Goal: Task Accomplishment & Management: Complete application form

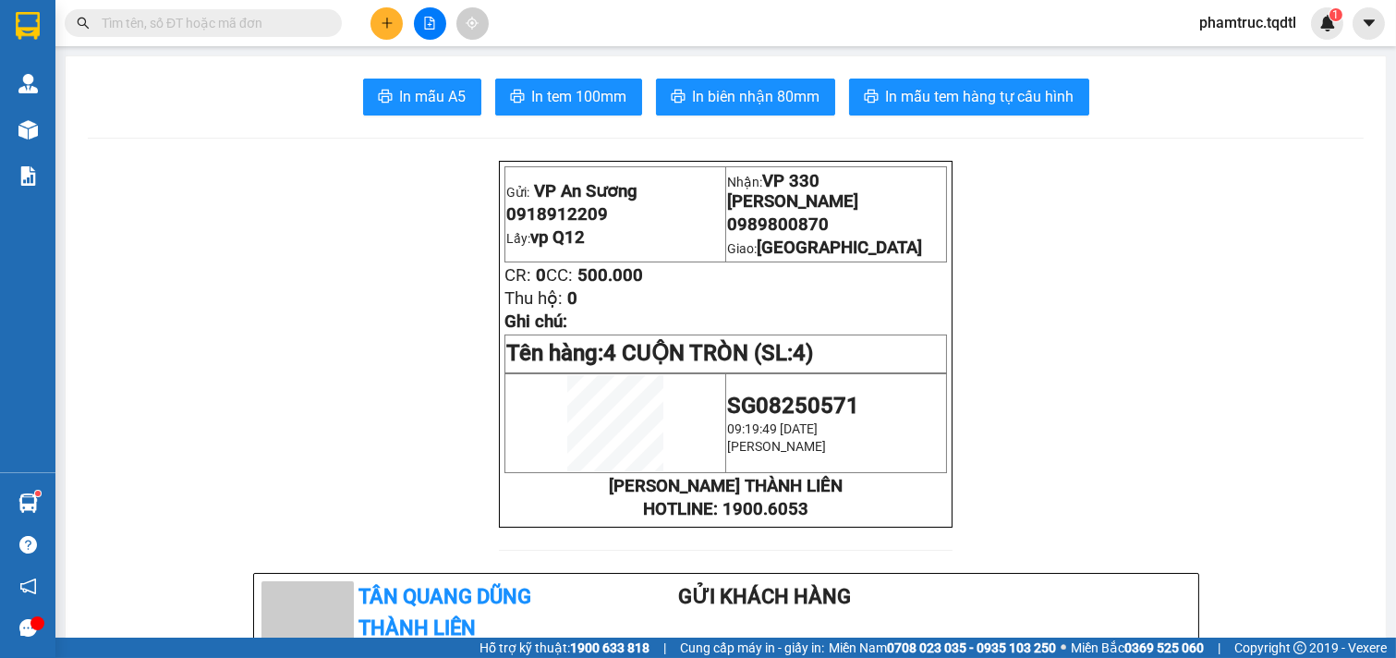
click at [381, 30] on button at bounding box center [386, 23] width 32 height 32
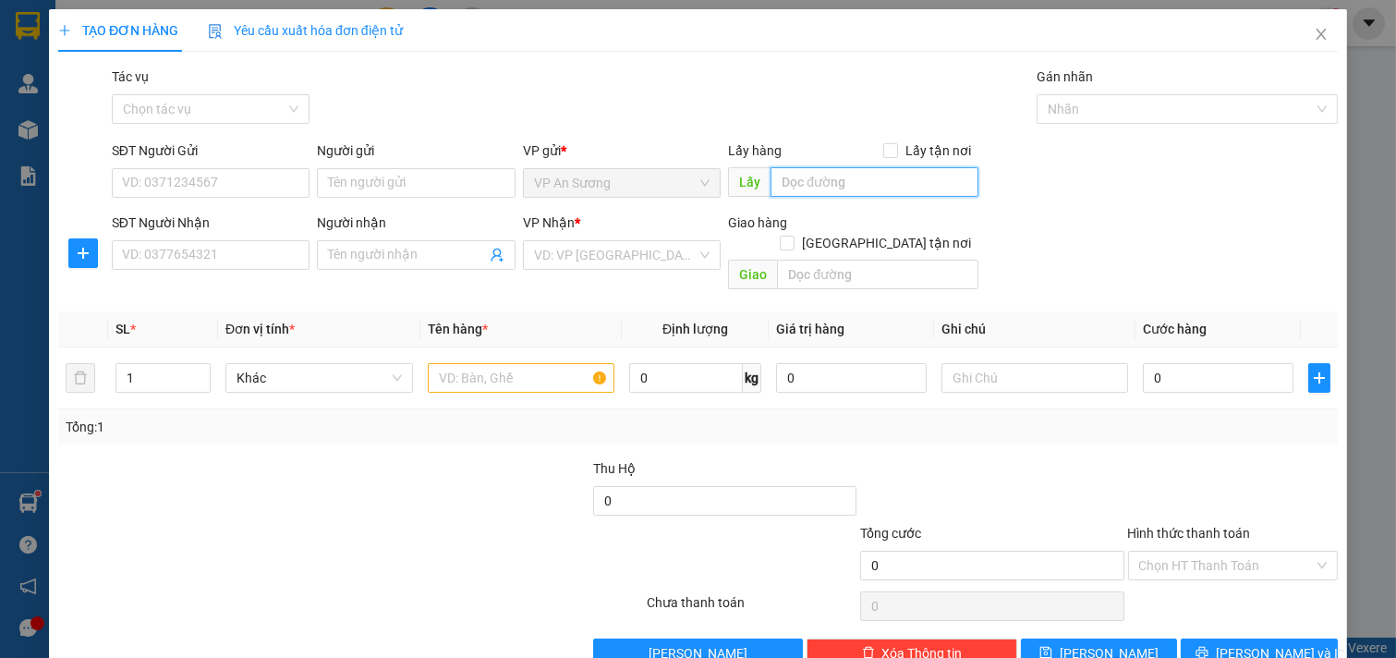
click at [835, 188] on input "text" at bounding box center [873, 182] width 207 height 30
type input "vp Q12"
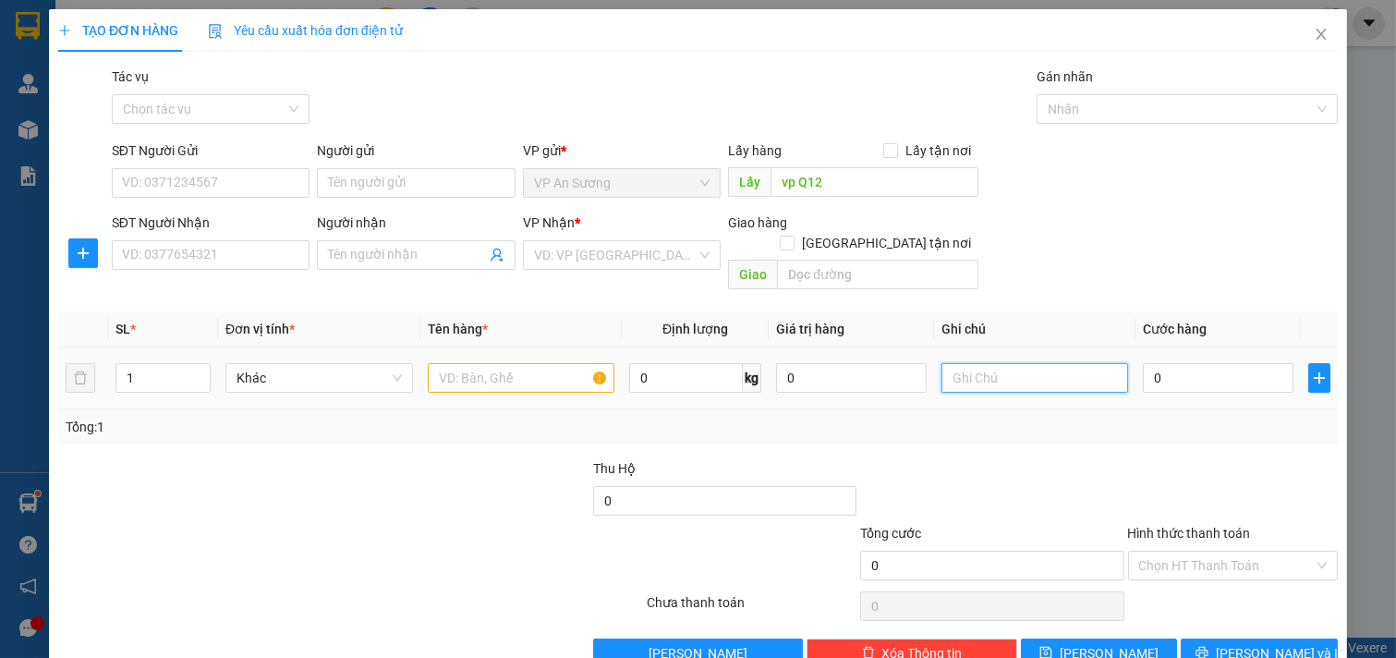
click at [941, 363] on input "text" at bounding box center [1035, 378] width 188 height 30
type input "Hàng Dễ Vỡ VP Đông Hà Làm Cước"
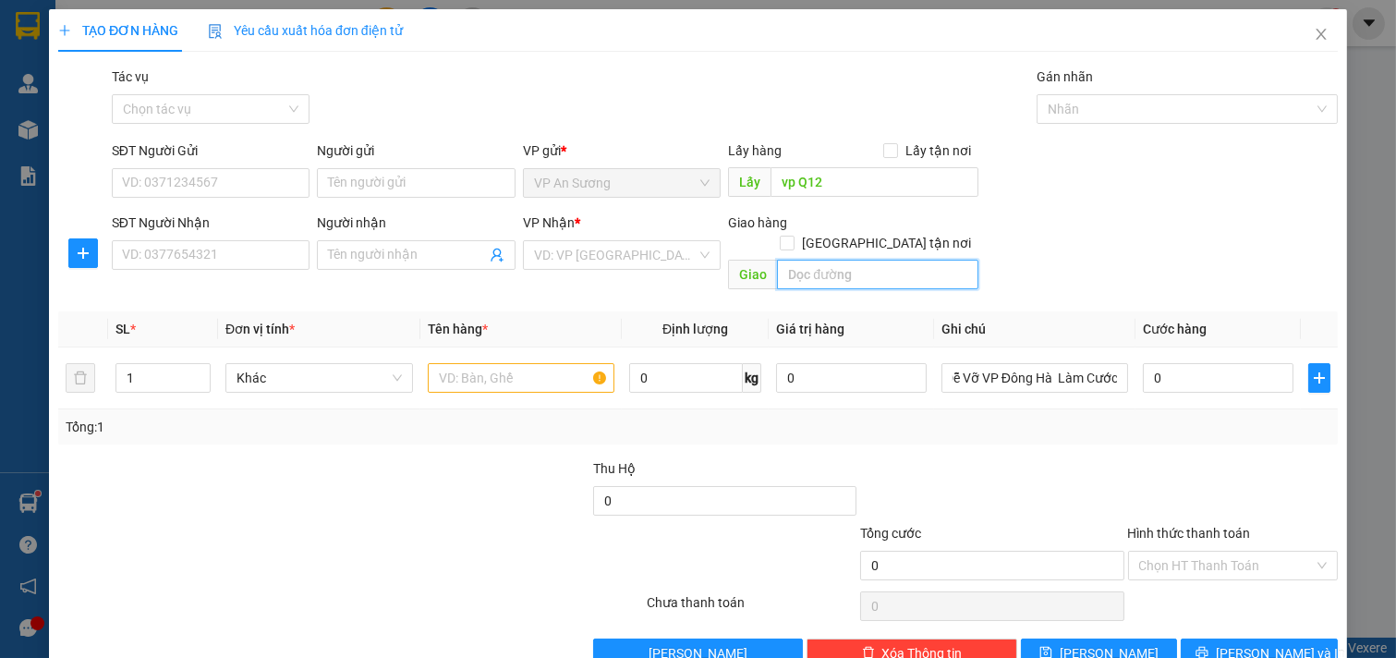
click at [851, 260] on input "text" at bounding box center [877, 275] width 200 height 30
click at [607, 245] on input "search" at bounding box center [616, 255] width 164 height 28
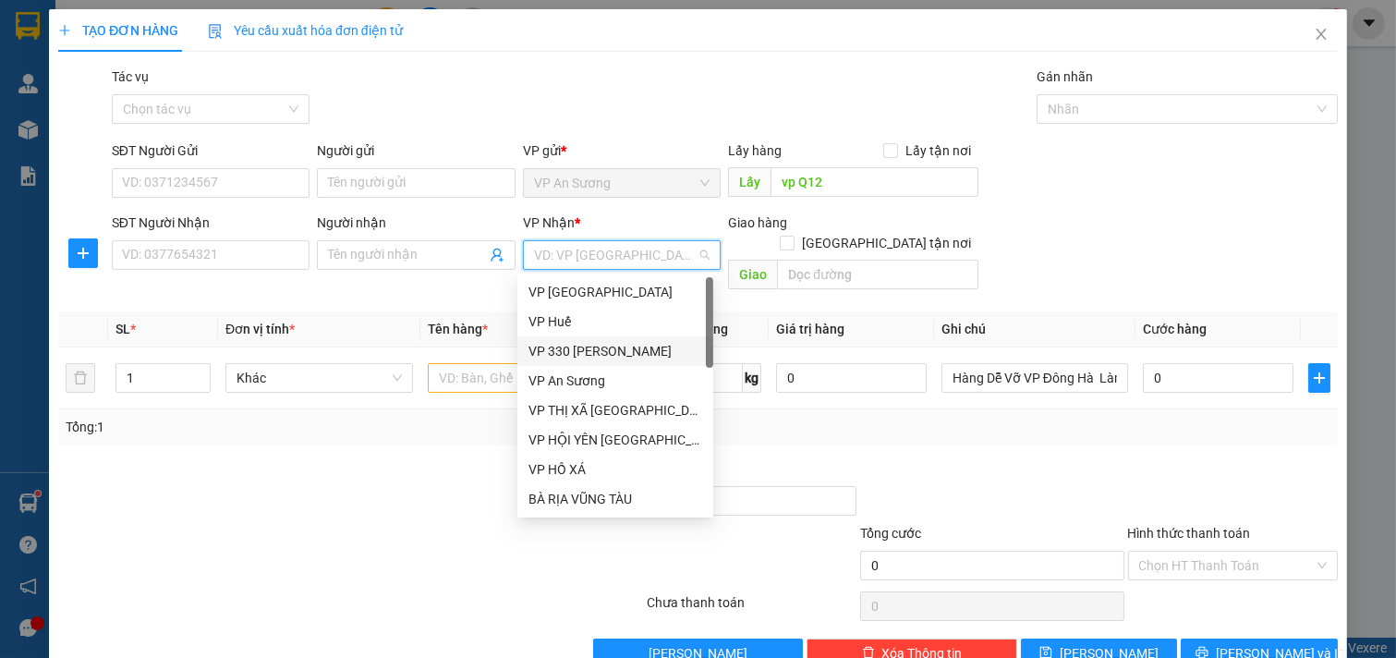
click at [592, 355] on div "VP 330 [PERSON_NAME]" at bounding box center [615, 351] width 174 height 20
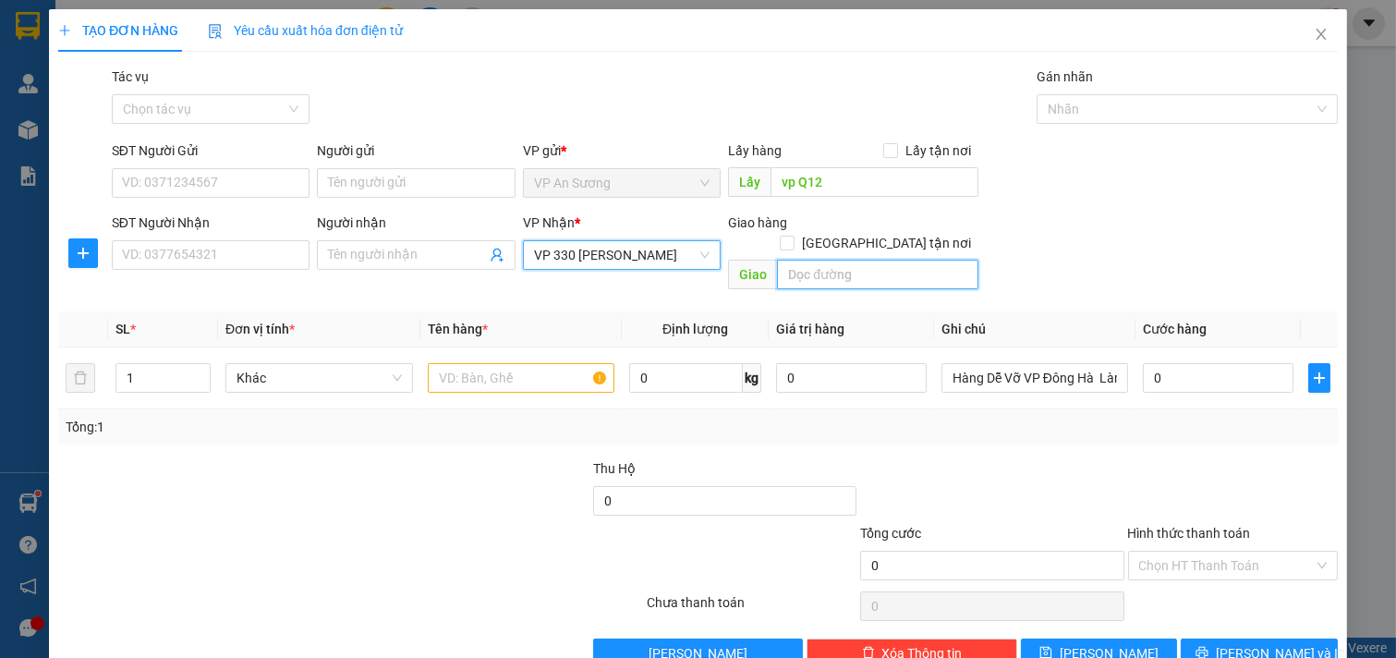
click at [847, 261] on input "text" at bounding box center [877, 275] width 200 height 30
type input "D"
type input "[GEOGRAPHIC_DATA]"
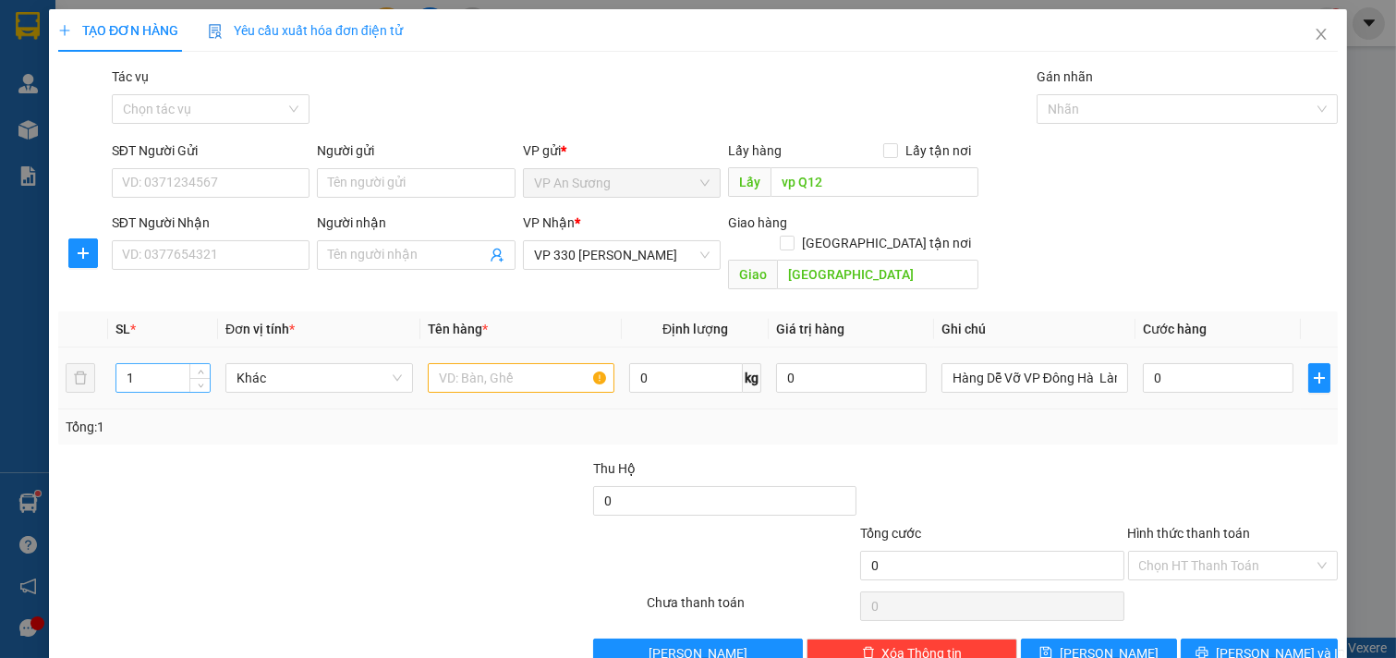
click at [163, 364] on input "1" at bounding box center [162, 378] width 93 height 28
type input "16"
click at [510, 363] on input "text" at bounding box center [522, 378] width 188 height 30
click at [828, 370] on input "0" at bounding box center [851, 378] width 151 height 30
click at [827, 368] on input "0" at bounding box center [851, 378] width 151 height 30
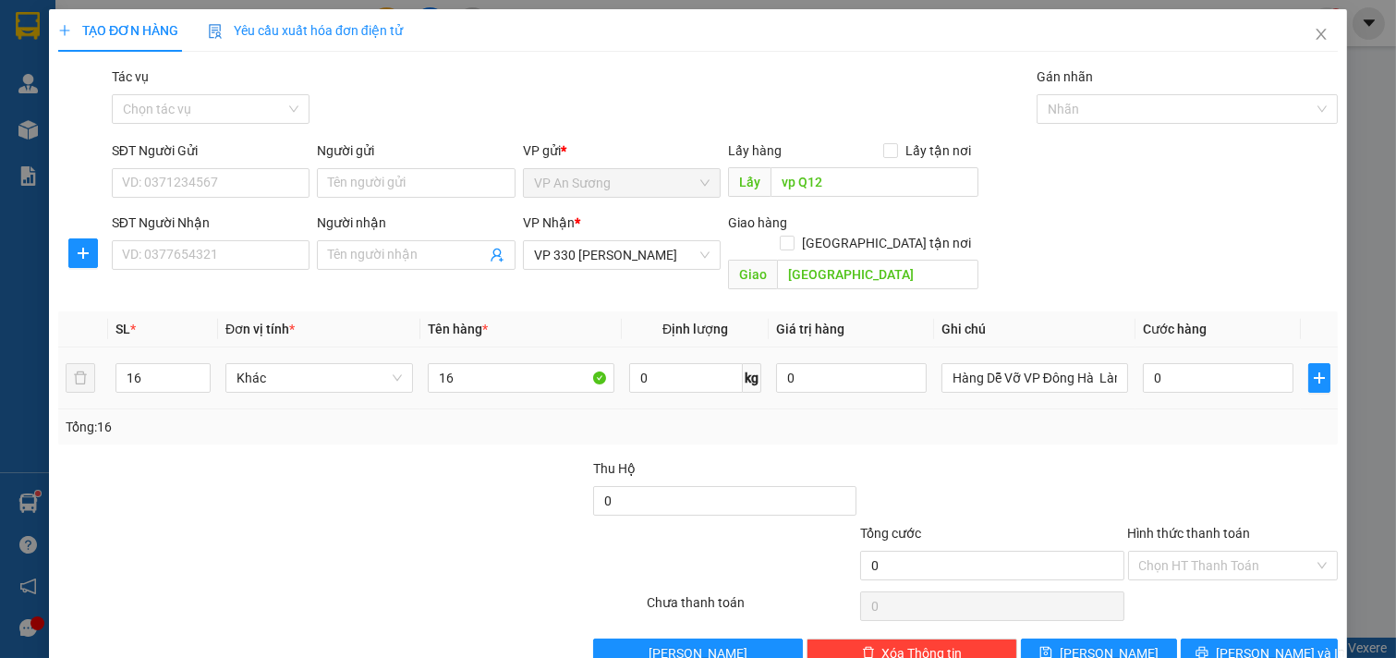
click at [813, 373] on div "0" at bounding box center [851, 377] width 151 height 37
click at [813, 365] on input "0" at bounding box center [851, 378] width 151 height 30
click at [486, 363] on input "16" at bounding box center [522, 378] width 188 height 30
type input "1"
type input "p"
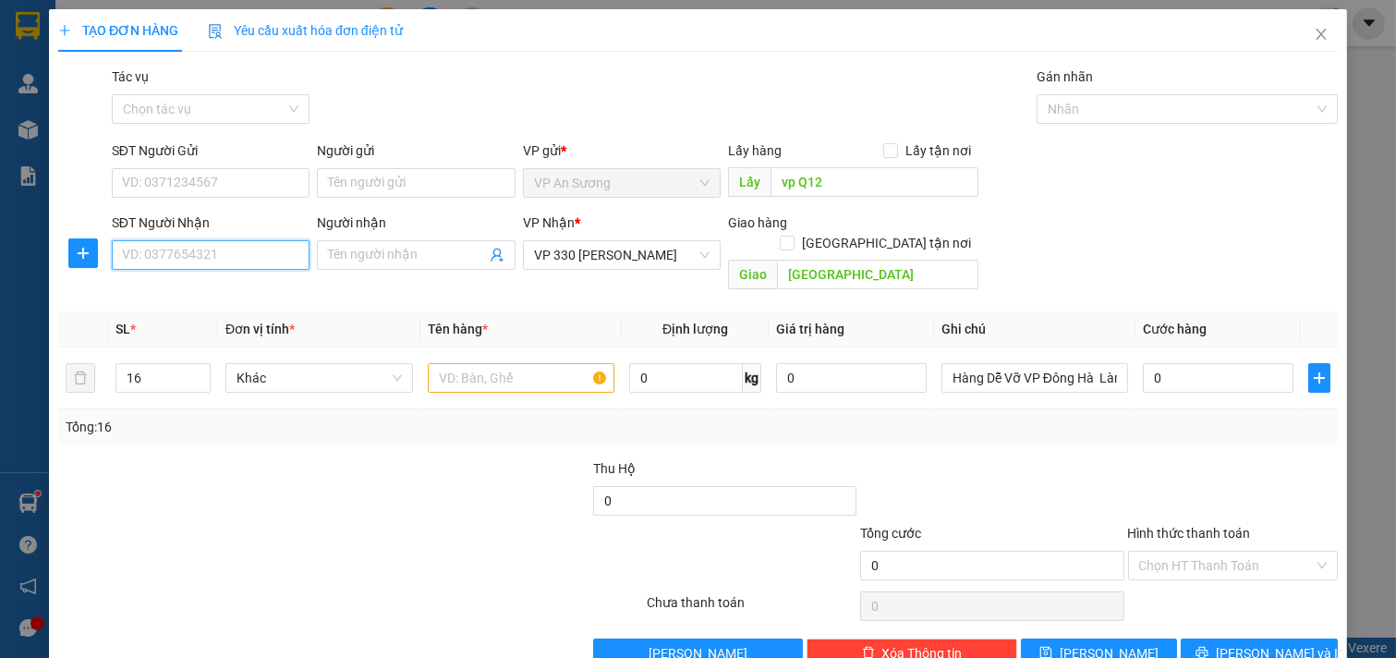
click at [238, 248] on input "SĐT Người Nhận" at bounding box center [211, 255] width 199 height 30
click at [244, 285] on div "0562577777 - Anh Tâm" at bounding box center [209, 292] width 174 height 20
type input "0562577777"
type input "Anh Tâm"
type input "[GEOGRAPHIC_DATA]"
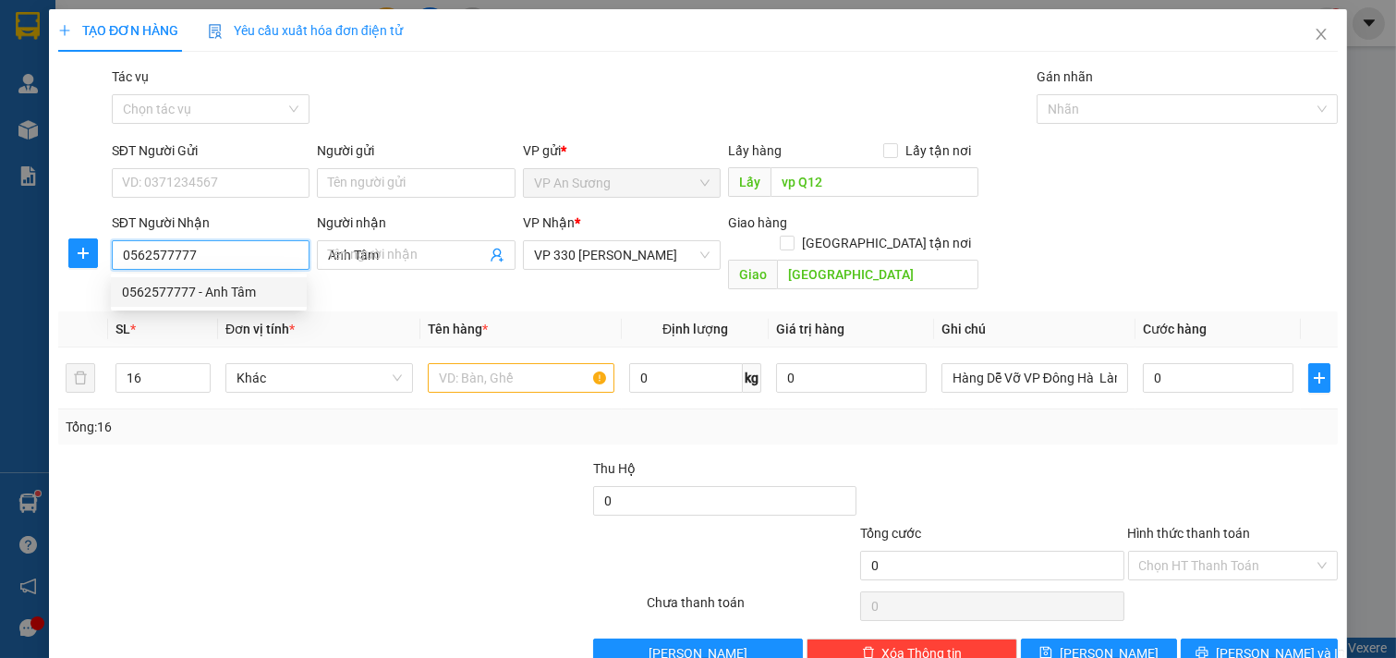
type input "1.100.000"
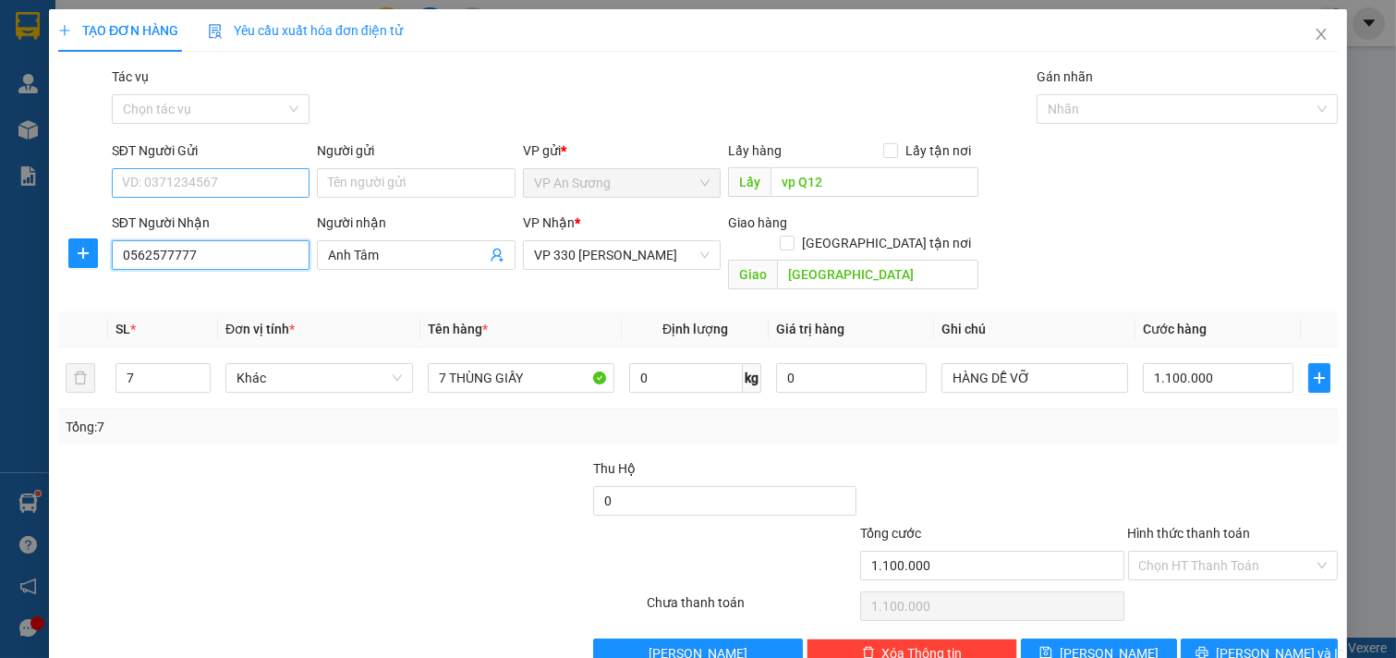
type input "0562577777"
click at [238, 171] on input "SĐT Người Gửi" at bounding box center [211, 183] width 199 height 30
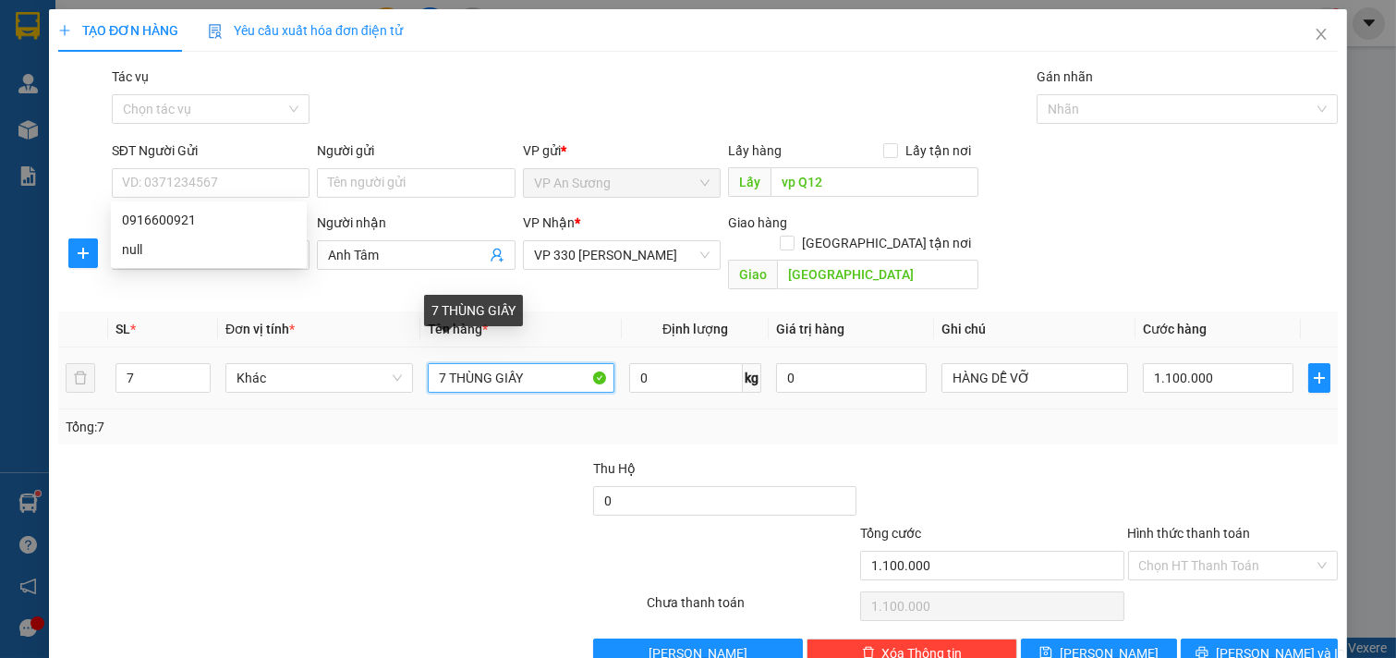
drag, startPoint x: 550, startPoint y: 361, endPoint x: 212, endPoint y: 390, distance: 338.4
click at [213, 390] on div "SL * Đơn vị tính * Tên hàng * Định lượng Giá trị hàng Ghi chú Cước hàng 7 Khác …" at bounding box center [697, 377] width 1279 height 133
click at [543, 363] on input "7 THÙNG GIẤY" at bounding box center [522, 378] width 188 height 30
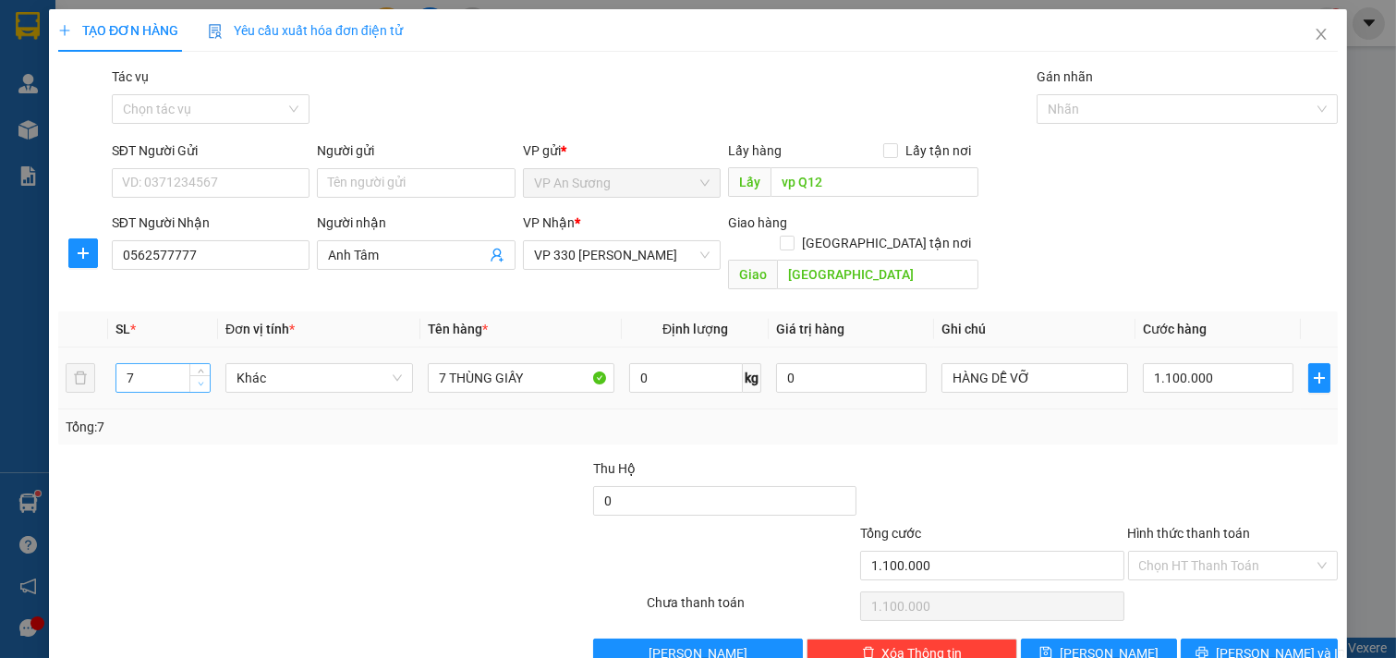
type input "6"
click at [189, 375] on span "Decrease Value" at bounding box center [199, 383] width 20 height 17
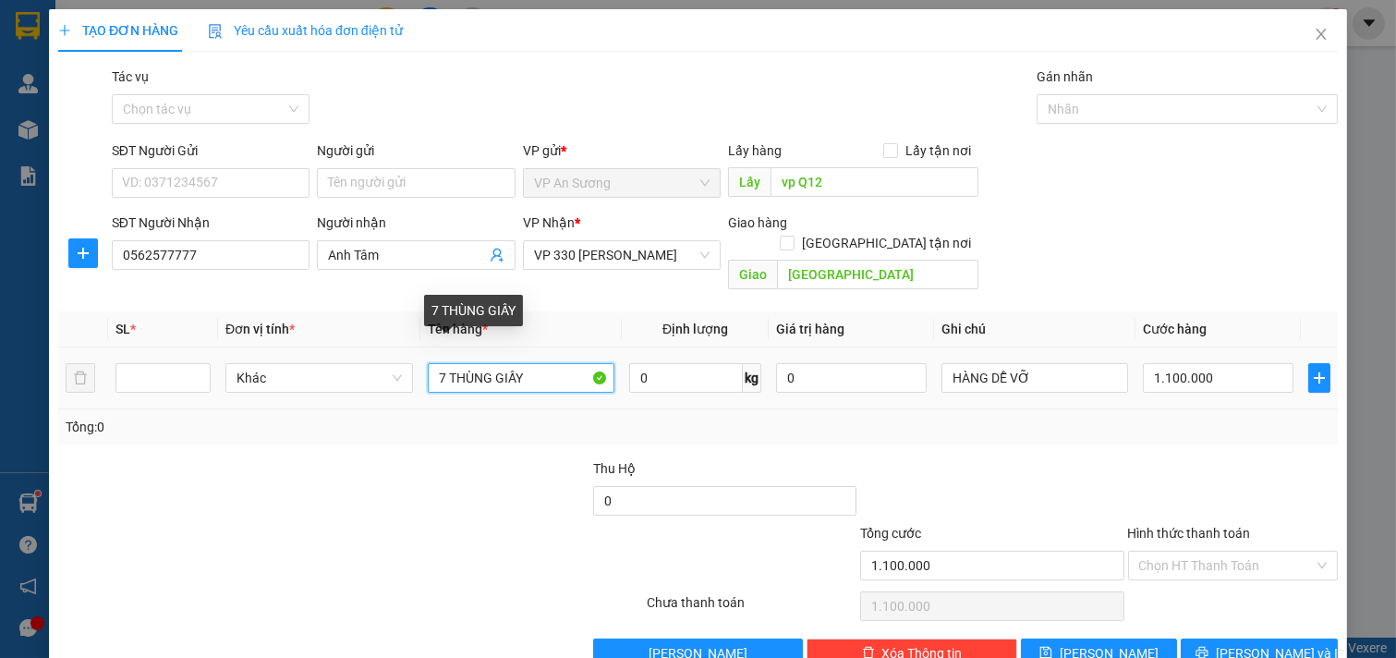
click at [438, 367] on input "7 THÙNG GIẤY" at bounding box center [522, 378] width 188 height 30
type input "THÙNG GIẤY"
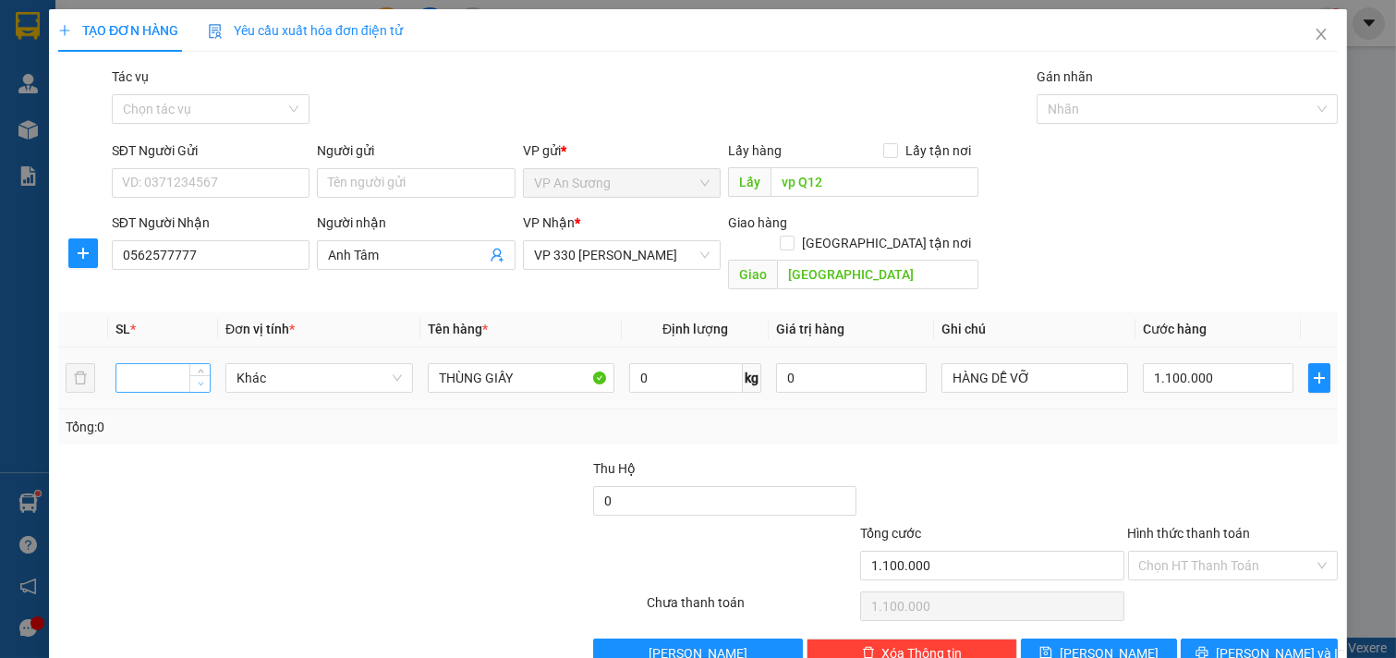
click at [186, 370] on div at bounding box center [162, 377] width 95 height 37
click at [189, 375] on span "Decrease Value" at bounding box center [199, 383] width 20 height 17
type input "14"
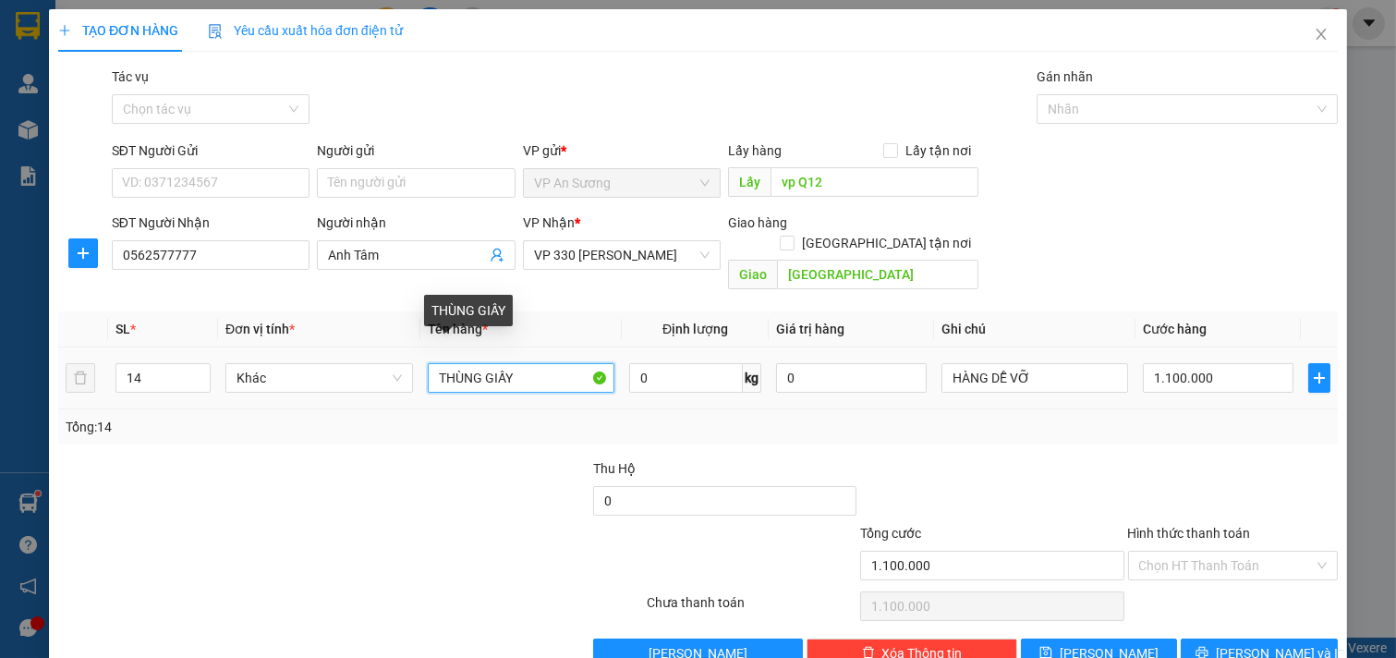
click at [527, 363] on input "THÙNG GIẤY" at bounding box center [522, 378] width 188 height 30
click at [518, 363] on input "THÙNG GIẤY" at bounding box center [522, 378] width 188 height 30
type input "14 THÙNG GIẤY"
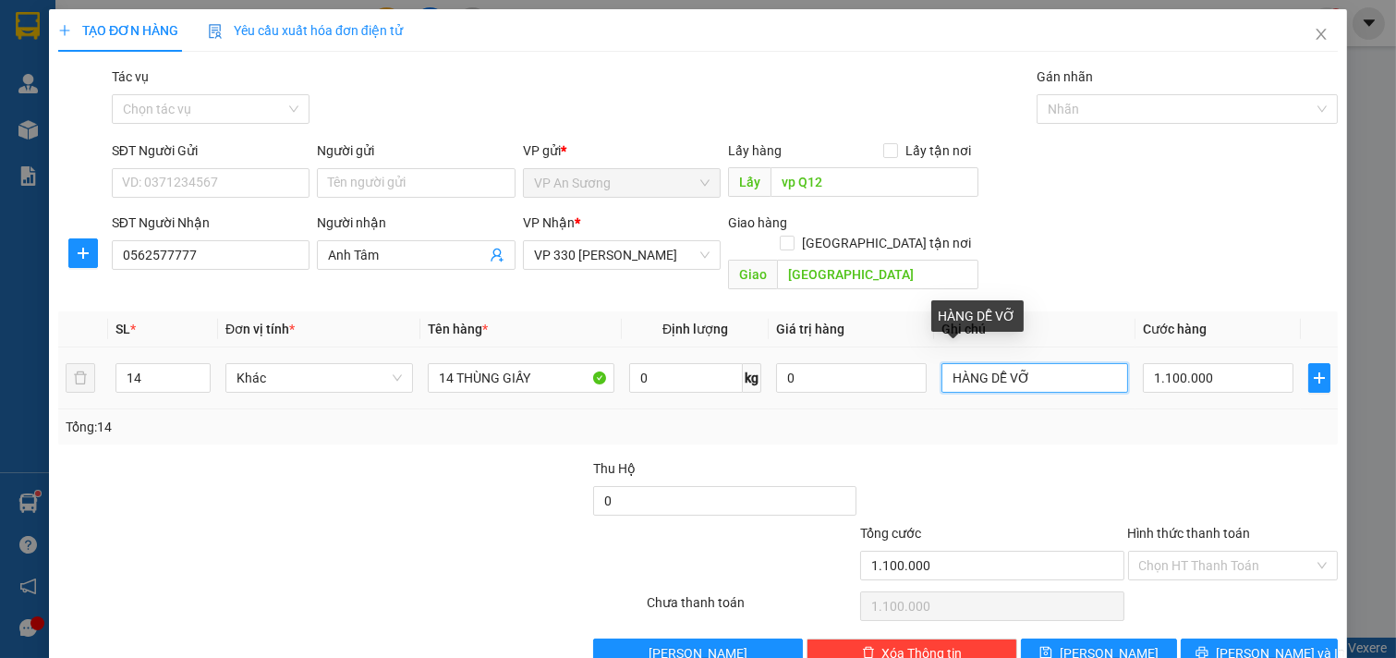
click at [1058, 368] on input "HÀNG DỄ VỠ" at bounding box center [1035, 378] width 188 height 30
click at [941, 365] on input "HÀNG DỄ VỠ" at bounding box center [1035, 378] width 188 height 30
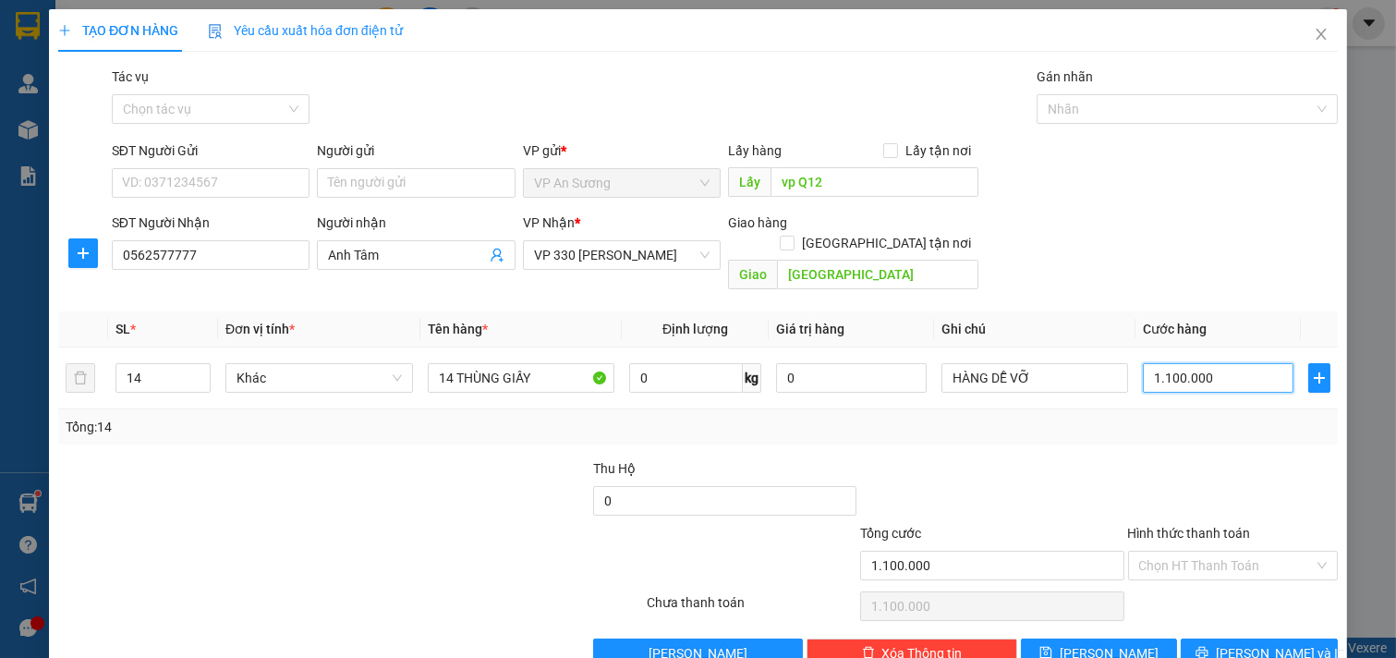
type input "0"
click at [1214, 363] on input "0" at bounding box center [1218, 378] width 151 height 30
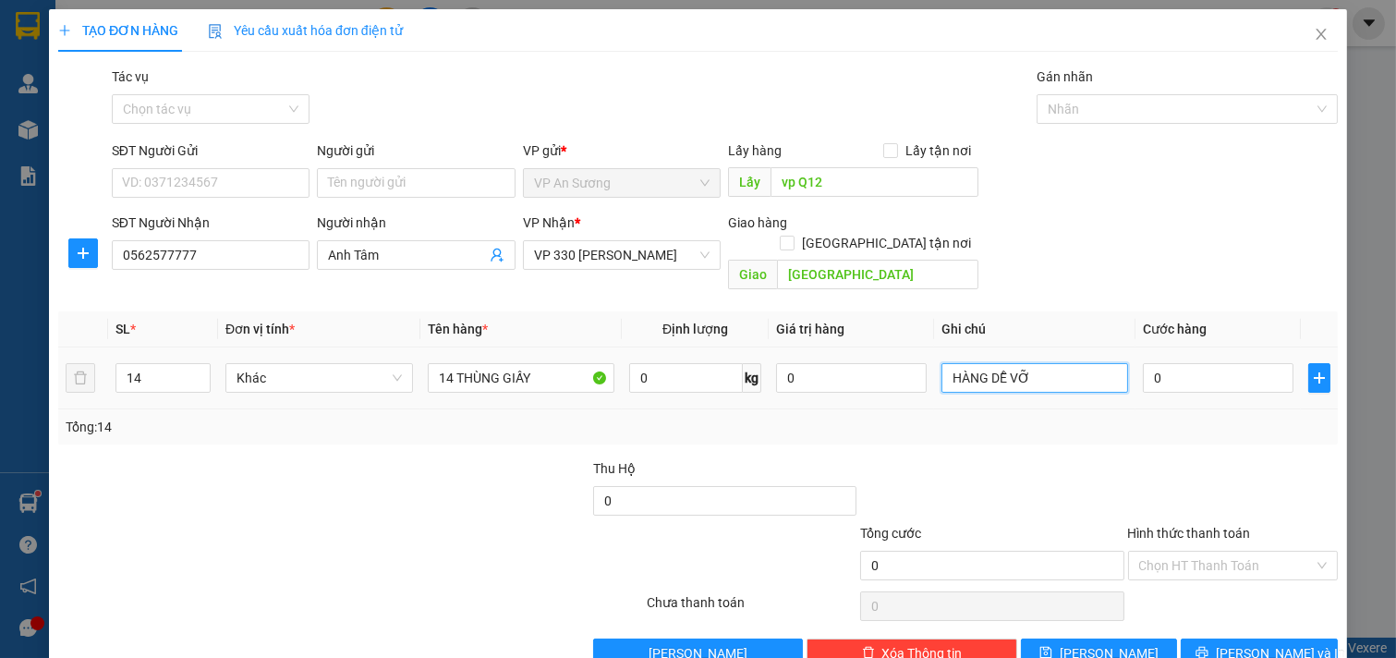
click at [1046, 370] on input "HÀNG DỄ VỠ" at bounding box center [1035, 378] width 188 height 30
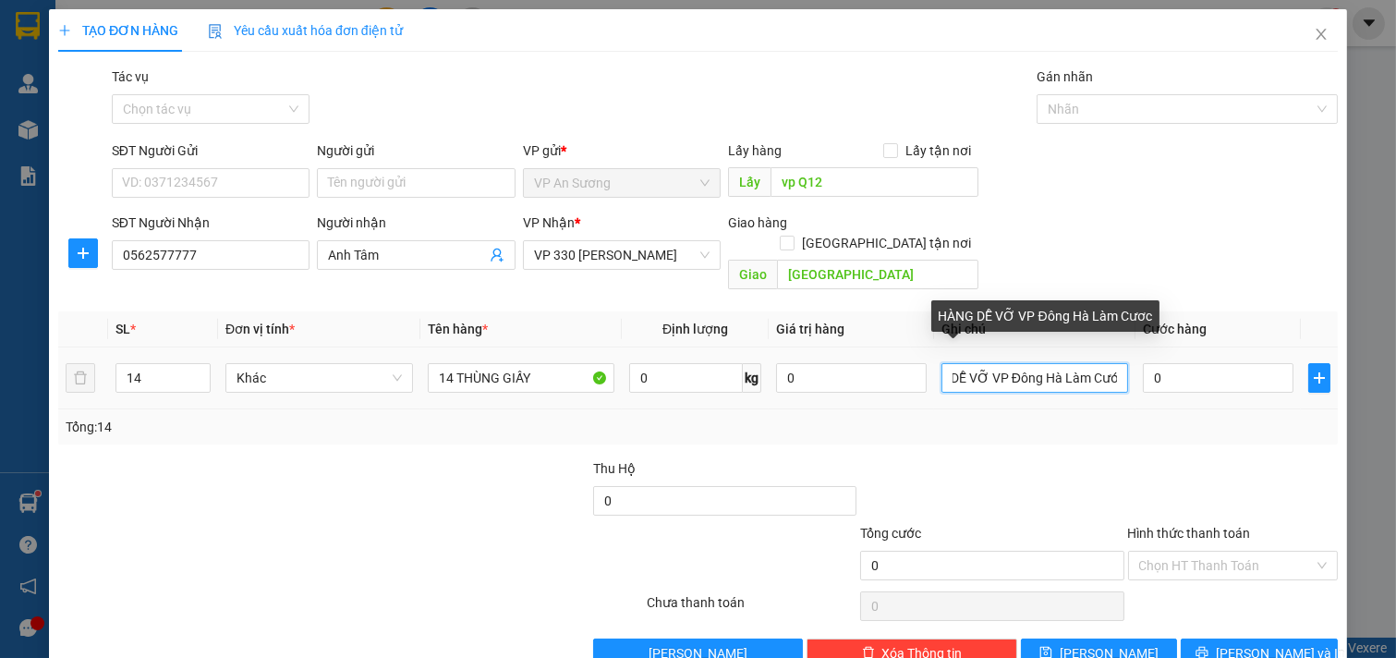
scroll to position [0, 47]
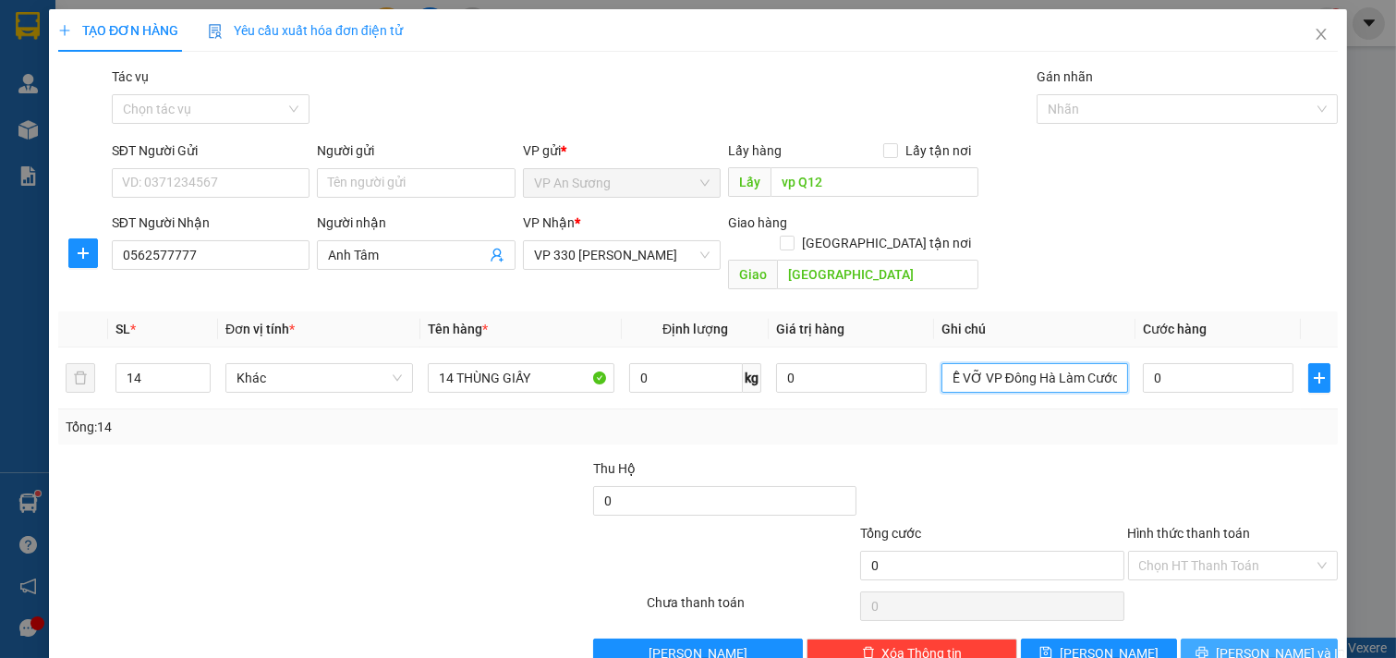
type input "HÀNG DỄ VỠ VP Đông Hà Làm Cước"
click at [1273, 643] on span "[PERSON_NAME] và In" at bounding box center [1280, 653] width 129 height 20
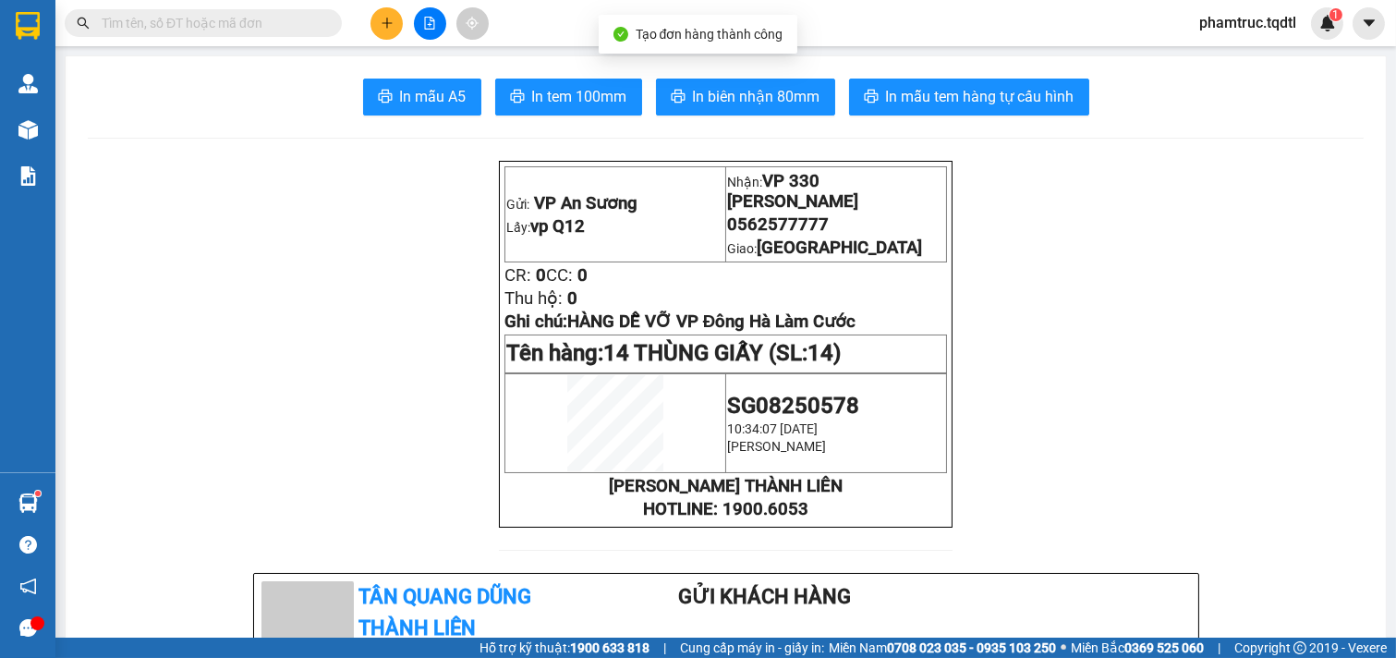
click at [801, 103] on span "In biên nhận 80mm" at bounding box center [756, 96] width 127 height 23
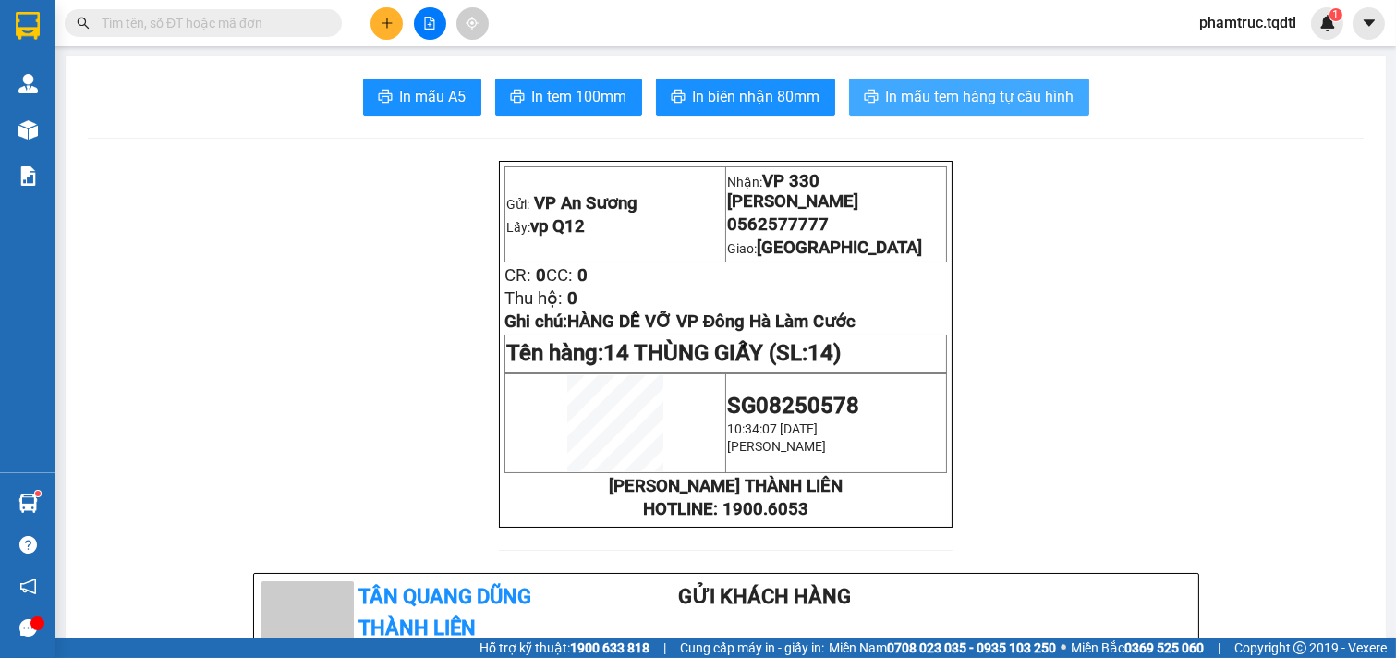
click at [903, 112] on button "In mẫu tem hàng tự cấu hình" at bounding box center [969, 97] width 240 height 37
